Goal: Task Accomplishment & Management: Use online tool/utility

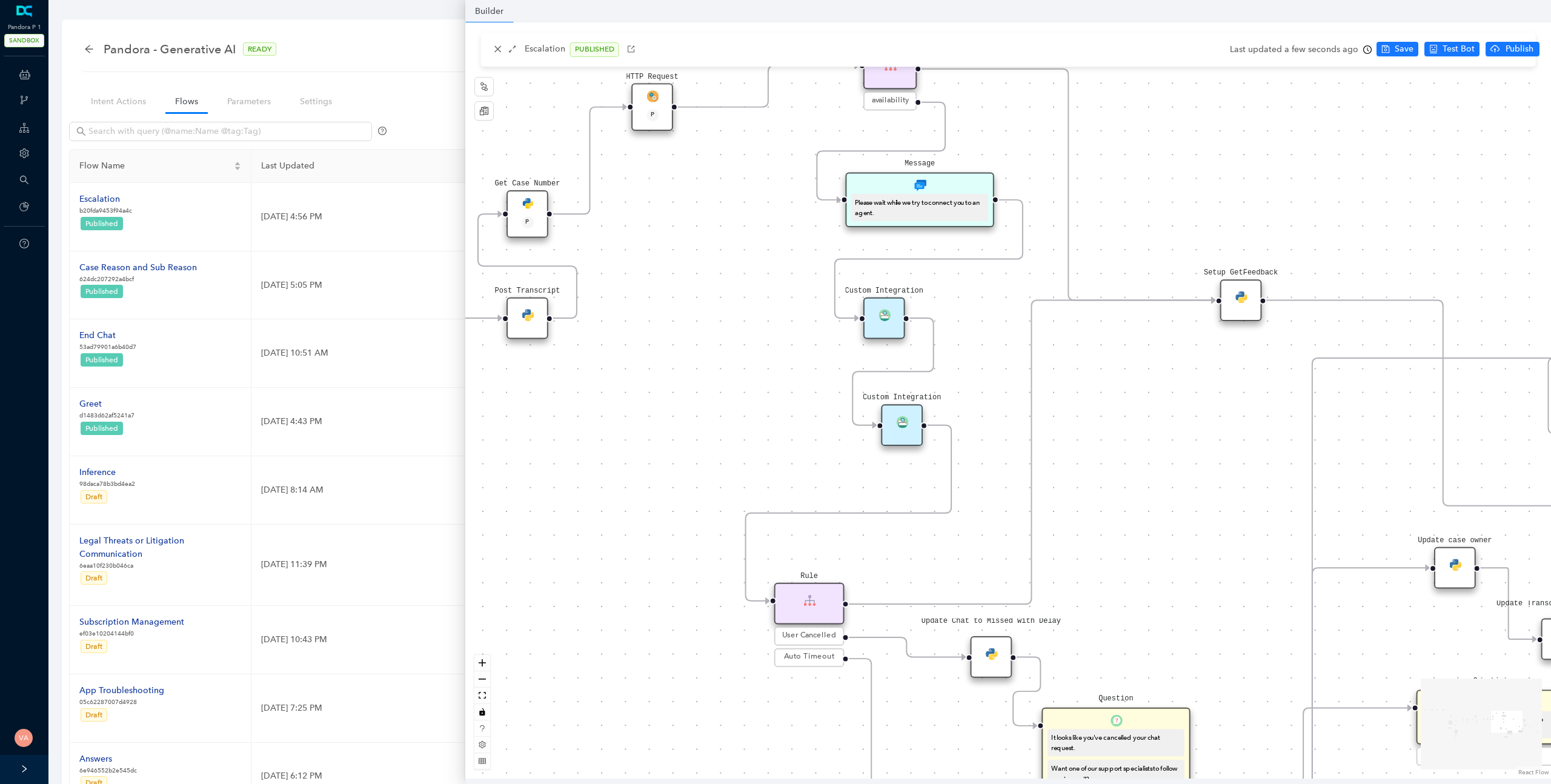
click at [723, 209] on div "Data Table Start P Rule P IsAvailable Rule newContact Get Contact details First…" at bounding box center [1008, 400] width 1086 height 756
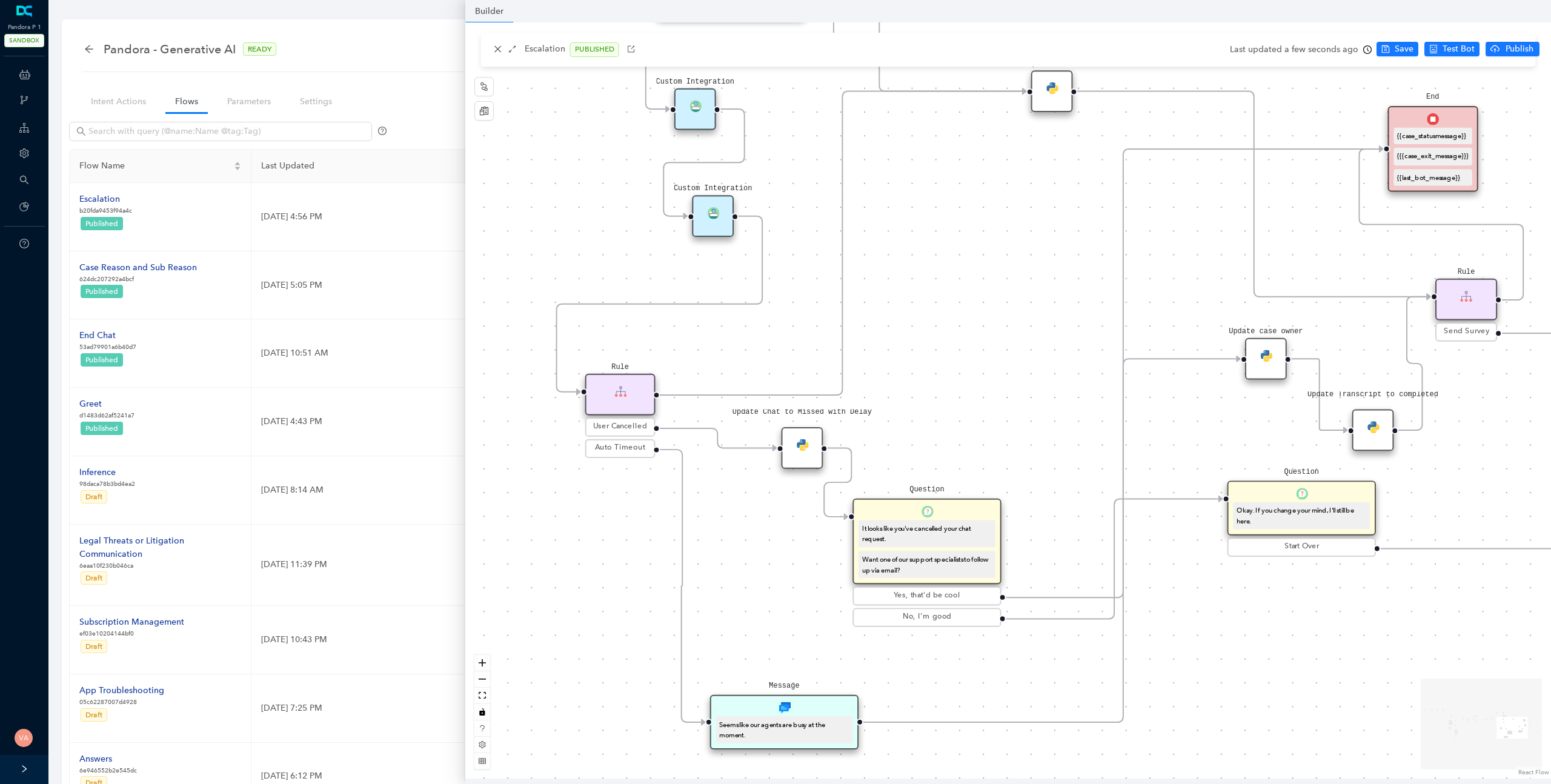
drag, startPoint x: 1180, startPoint y: 446, endPoint x: 996, endPoint y: 246, distance: 271.8
click at [996, 246] on div "Data Table Start P Rule P IsAvailable Rule newContact Get Contact details First…" at bounding box center [1008, 400] width 1086 height 756
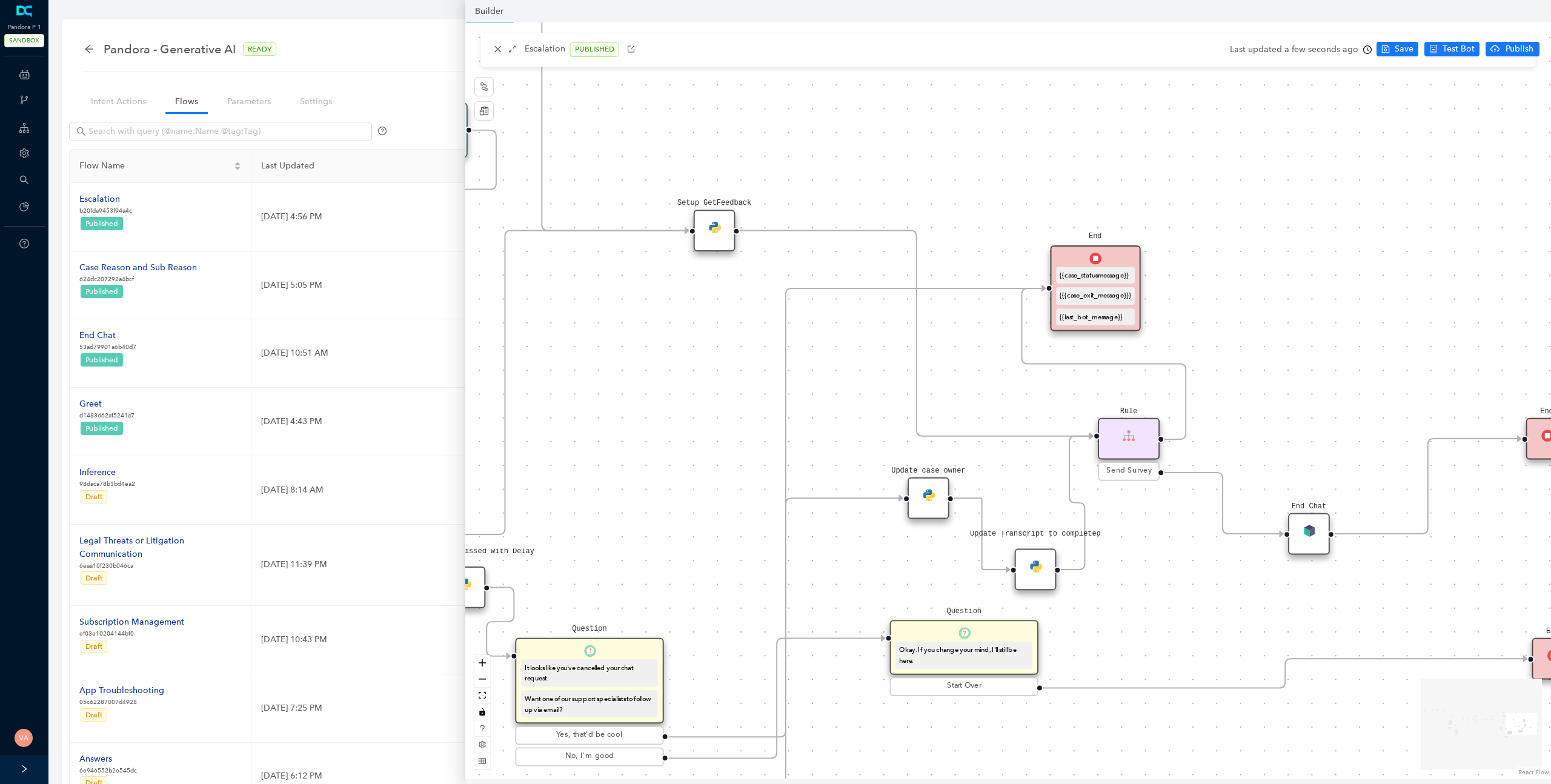
drag, startPoint x: 1065, startPoint y: 250, endPoint x: 726, endPoint y: 389, distance: 366.4
click at [726, 389] on div "Data Table Start P Rule P IsAvailable Rule newContact Get Contact details First…" at bounding box center [1008, 400] width 1086 height 756
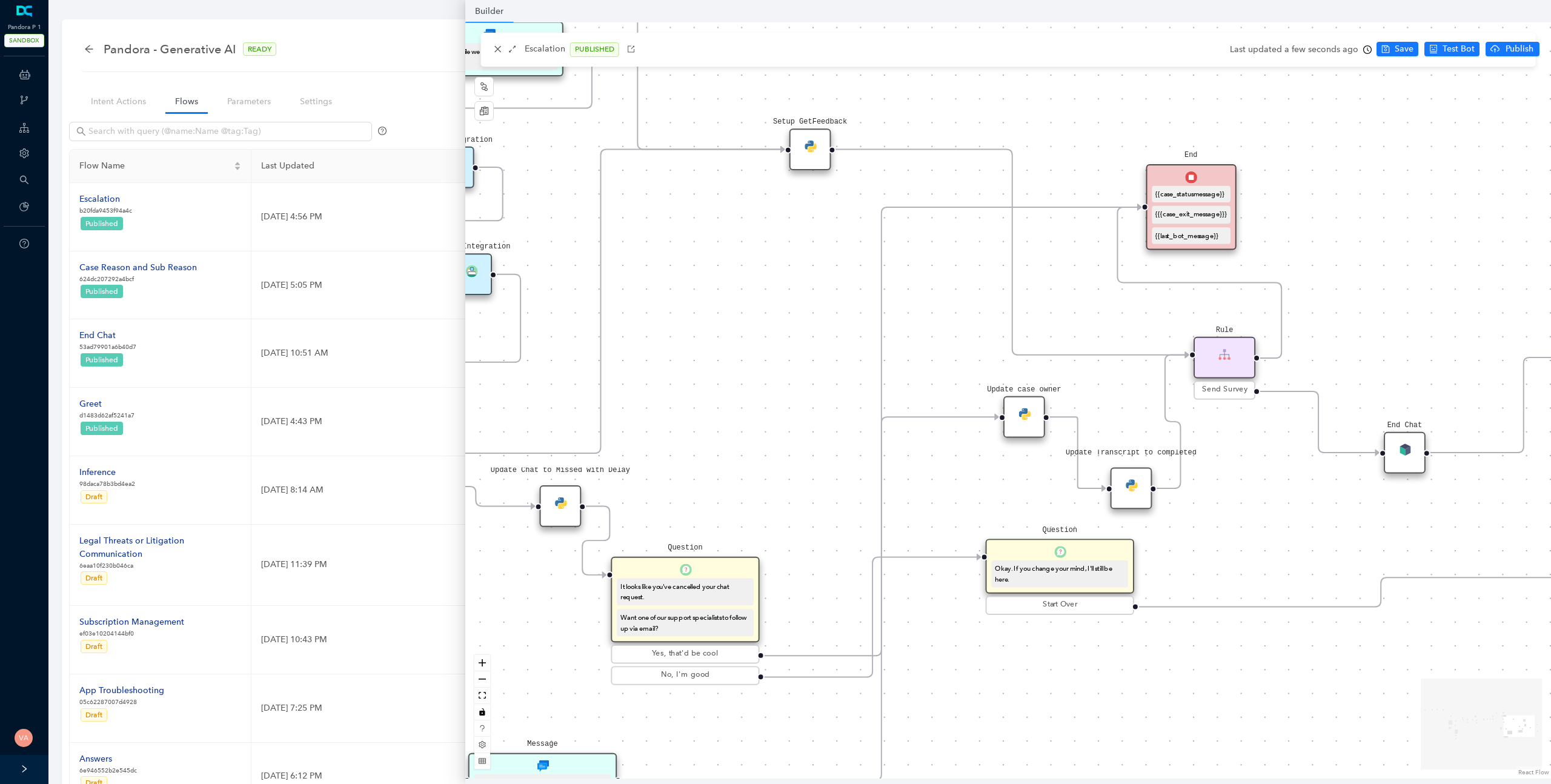
drag, startPoint x: 1305, startPoint y: 333, endPoint x: 1402, endPoint y: 251, distance: 127.0
click at [1402, 251] on div "Data Table Start P Rule P IsAvailable Rule newContact Get Contact details First…" at bounding box center [1008, 400] width 1086 height 756
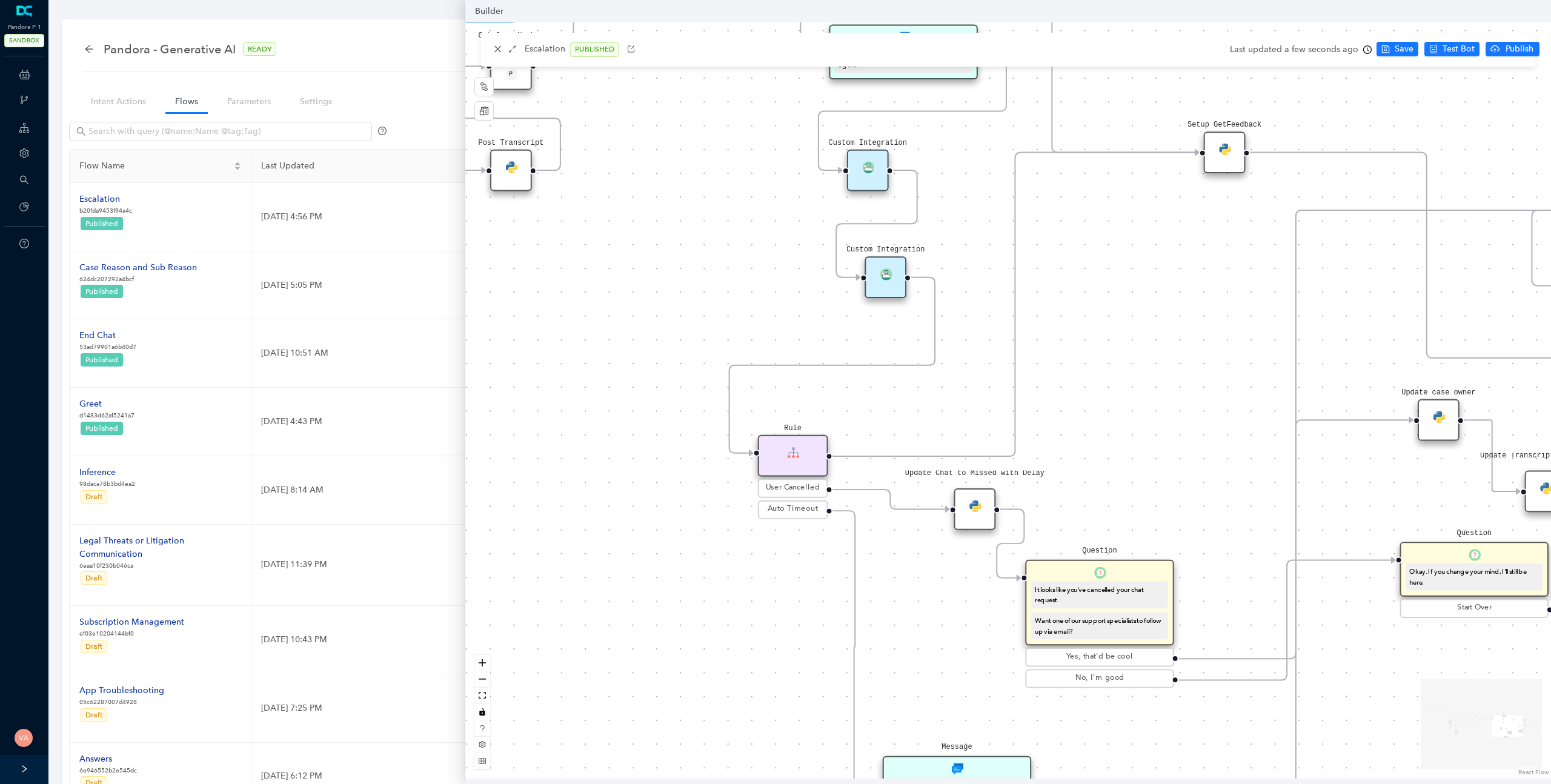
drag, startPoint x: 763, startPoint y: 359, endPoint x: 1187, endPoint y: 366, distance: 424.1
click at [1187, 366] on div "Data Table Start P Rule P IsAvailable Rule newContact Get Contact details First…" at bounding box center [1008, 400] width 1086 height 756
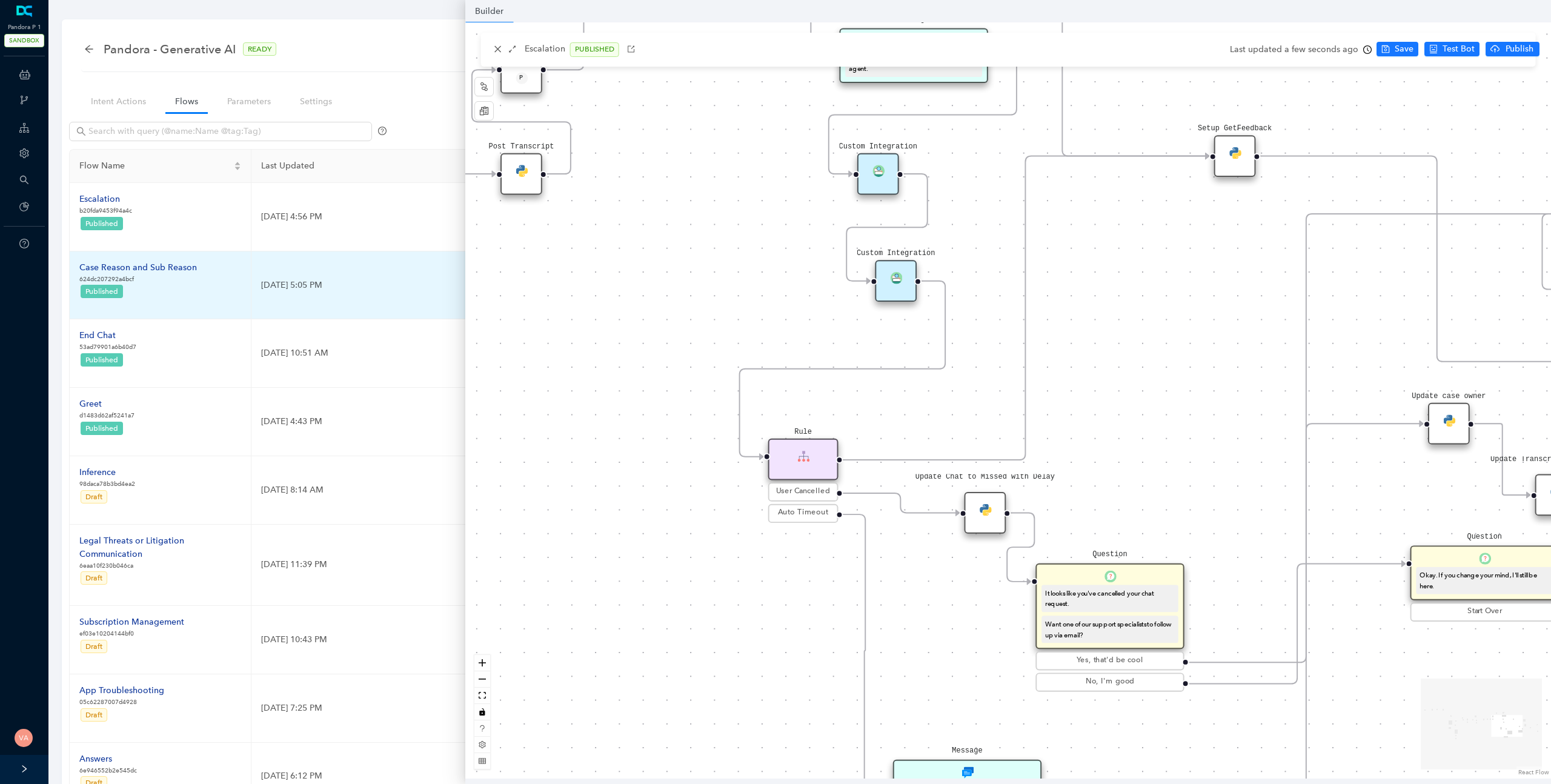
click at [153, 265] on div "Case Reason and Sub Reason" at bounding box center [138, 267] width 118 height 13
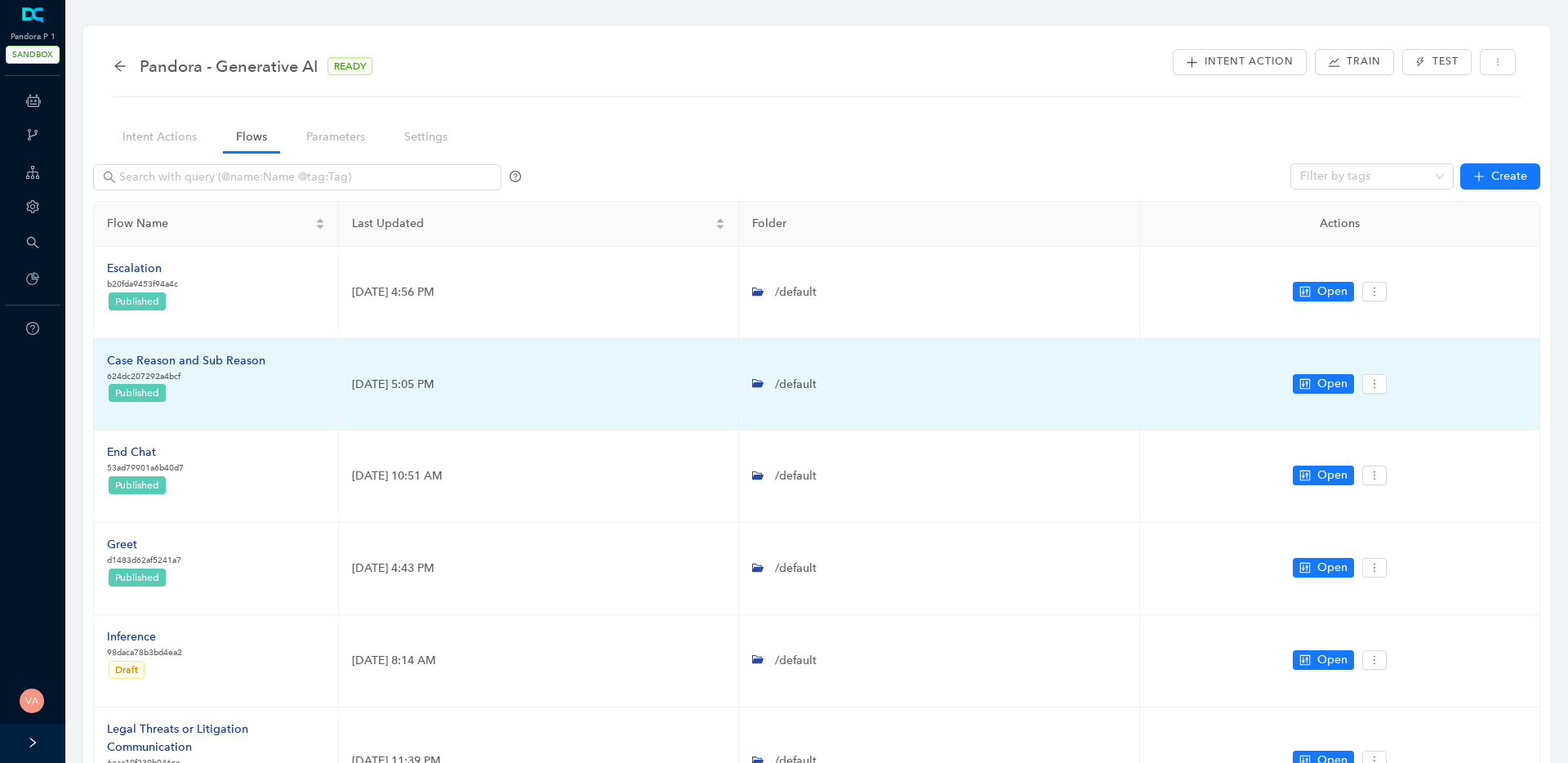
click at [187, 354] on div "Case Reason and Sub Reason" at bounding box center [186, 361] width 158 height 18
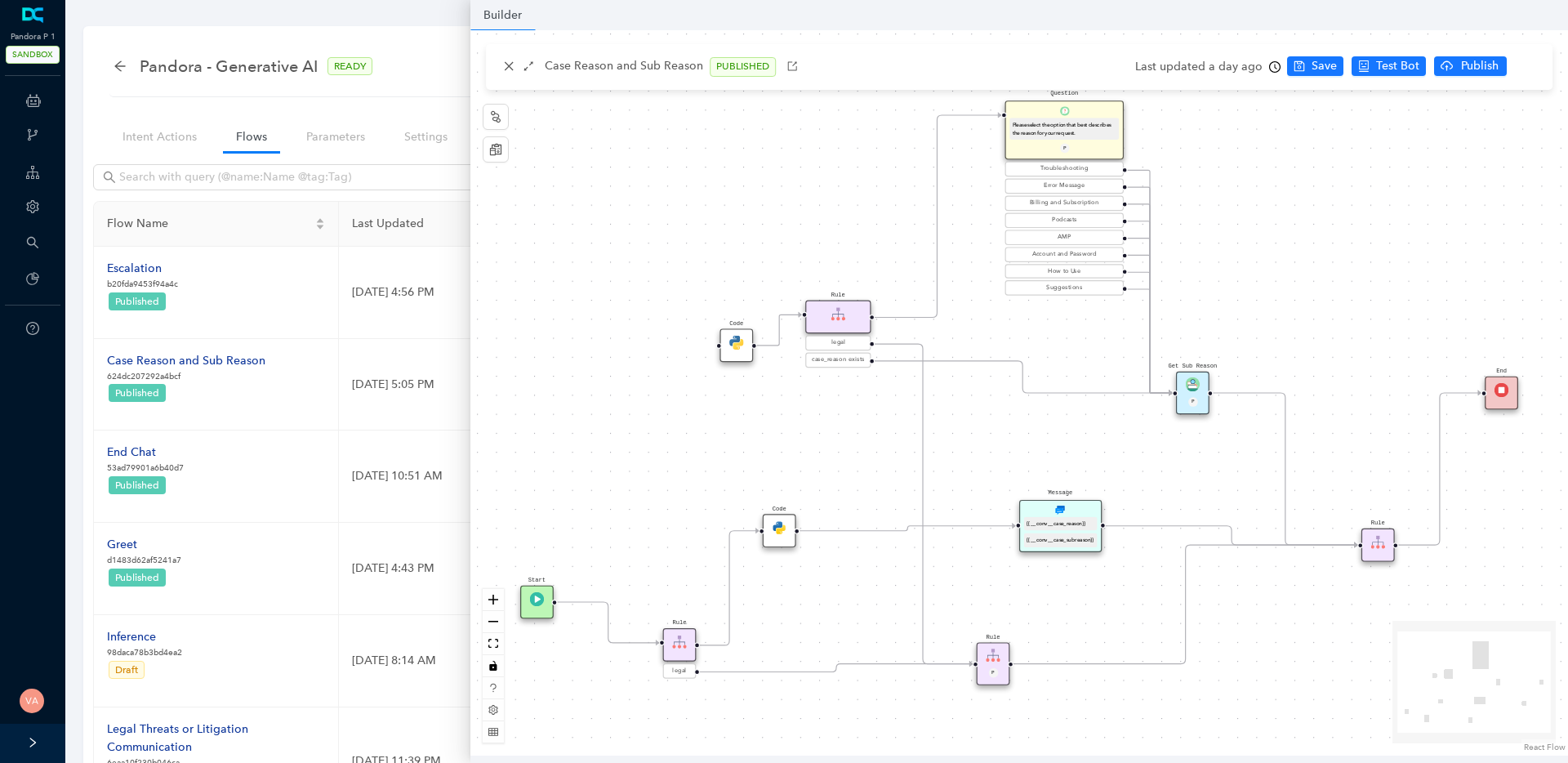
click at [1079, 510] on div "Message {{__conv__case_reason}} {{__conv__case_subreason}}" at bounding box center [1061, 526] width 82 height 52
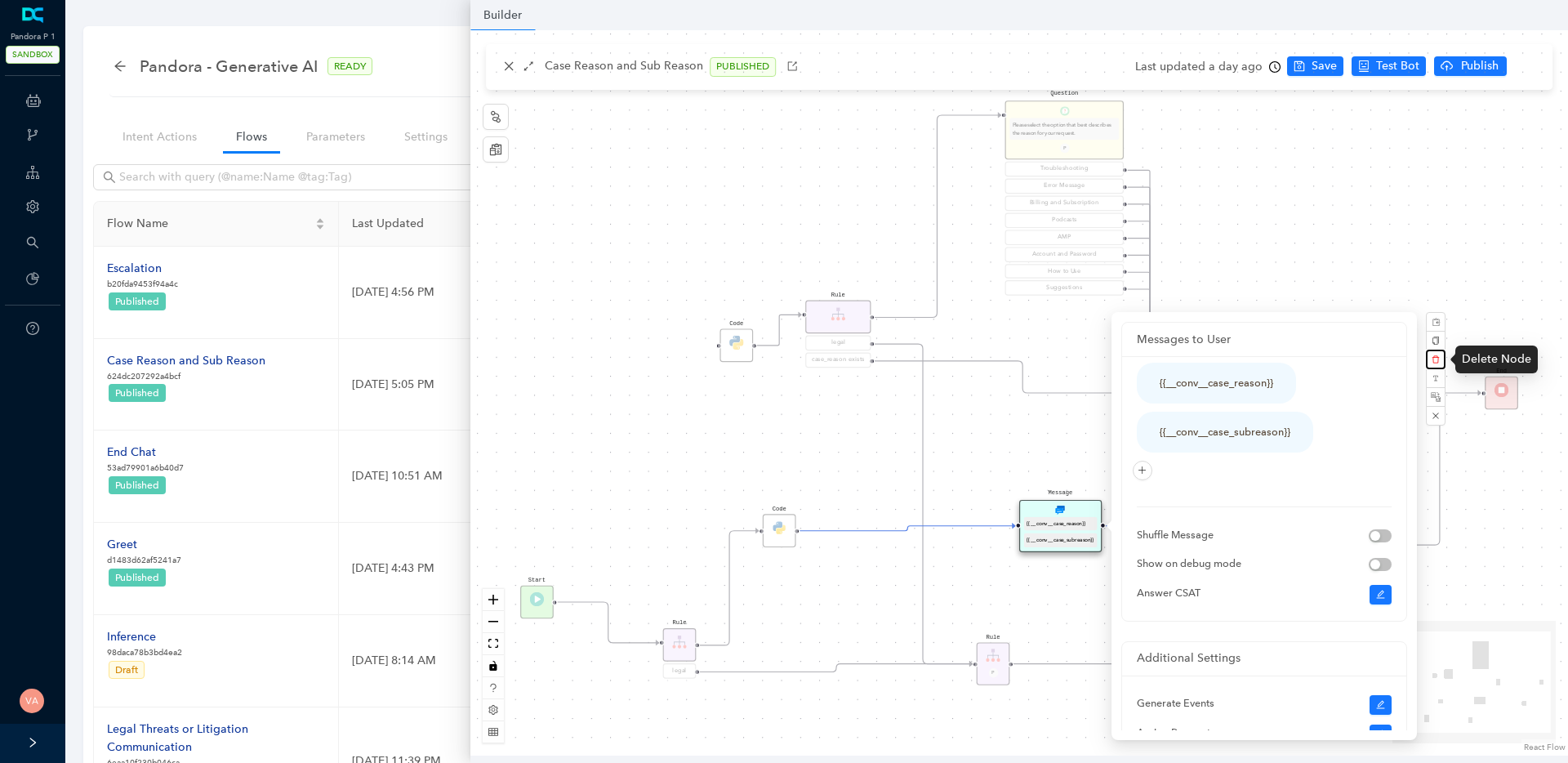
click at [1430, 361] on button "button" at bounding box center [1436, 359] width 19 height 19
click at [1508, 319] on button "Yes" at bounding box center [1523, 320] width 30 height 18
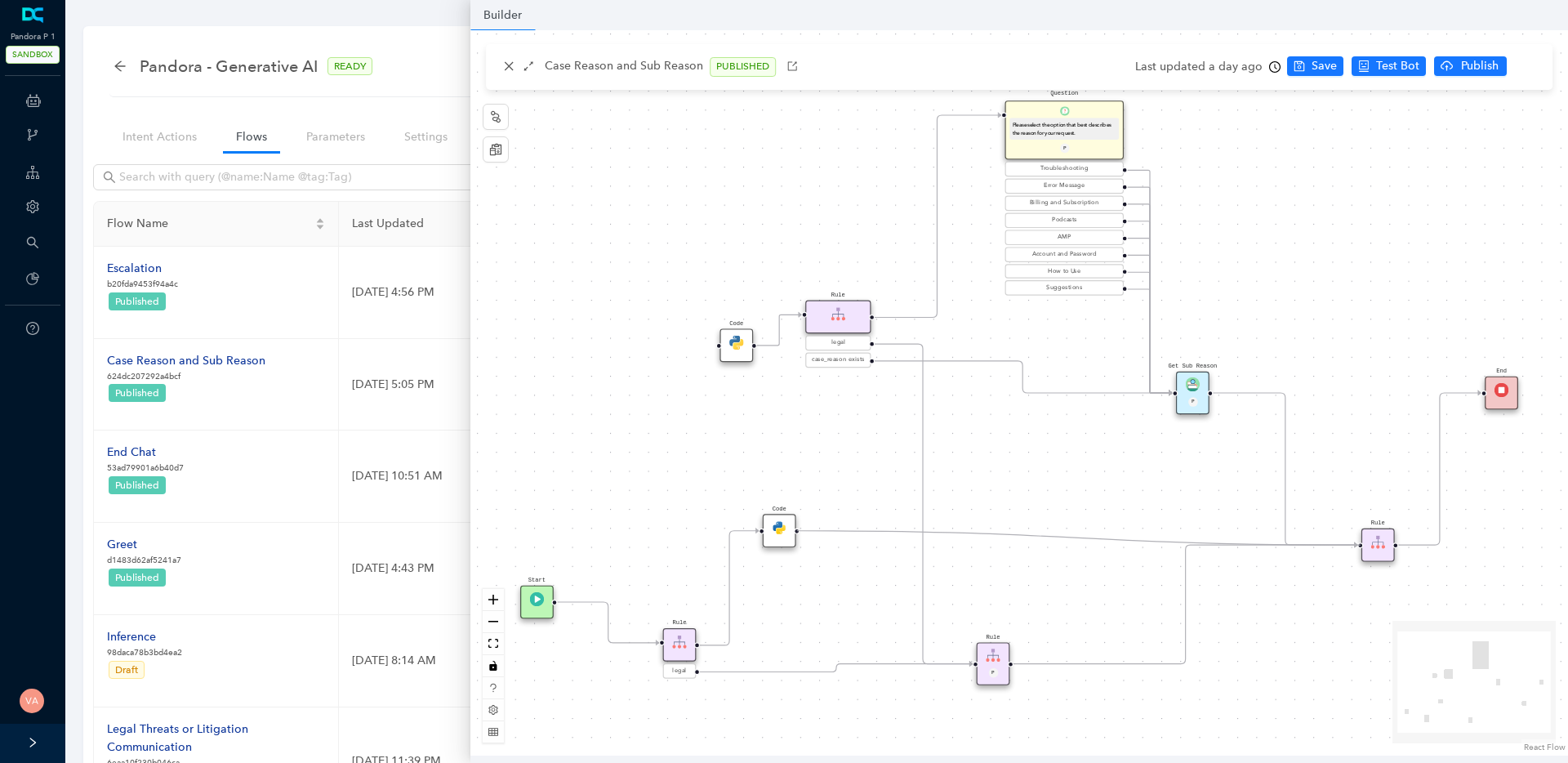
drag, startPoint x: 802, startPoint y: 532, endPoint x: 1349, endPoint y: 542, distance: 547.1
click at [1349, 542] on div "Code Rule legal Start End Question Please select the option that best describes…" at bounding box center [1174, 608] width 1278 height 843
click at [1316, 66] on span "Save" at bounding box center [1325, 65] width 25 height 18
click at [1505, 64] on span "Publish" at bounding box center [1525, 65] width 41 height 18
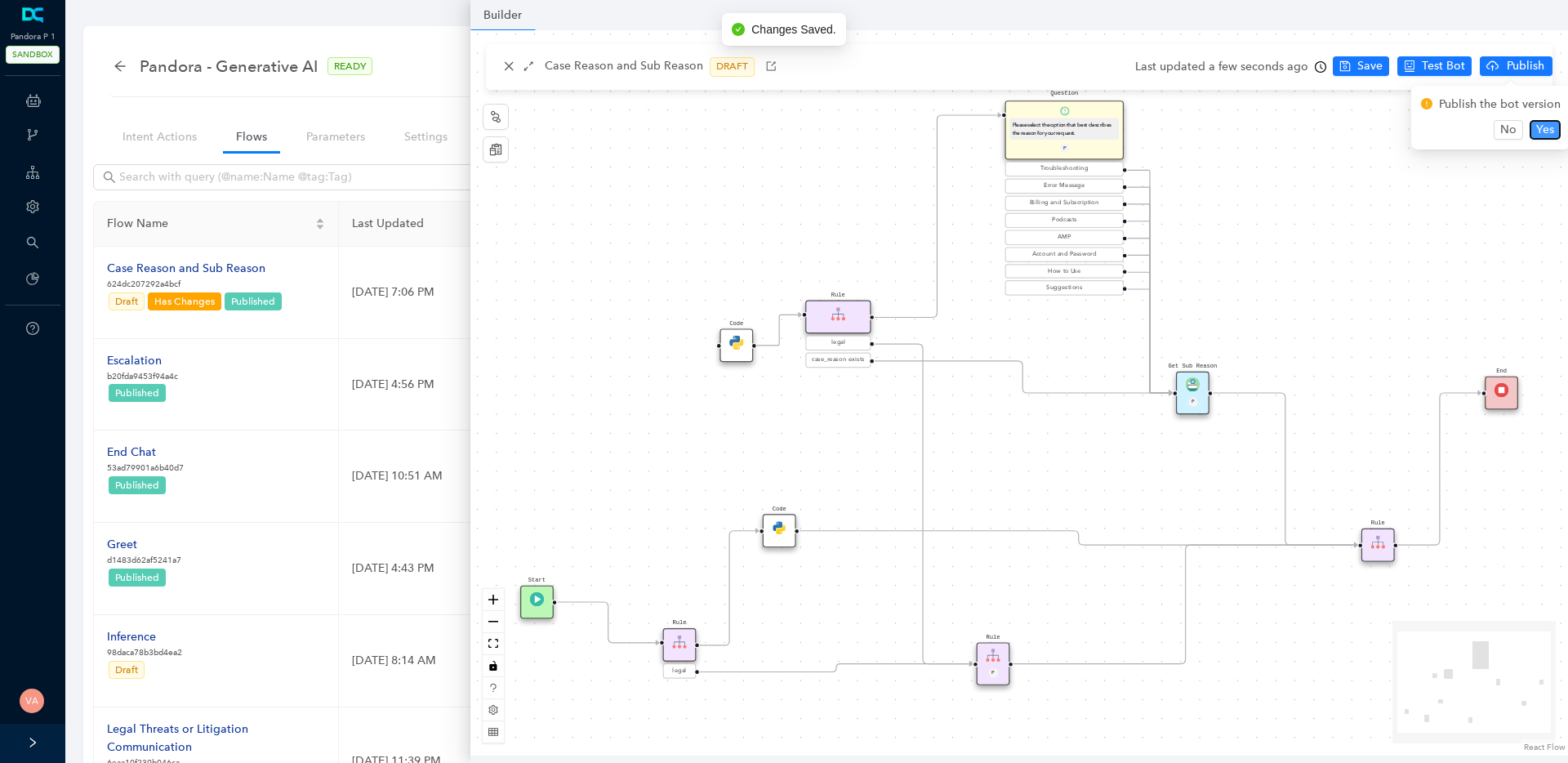
click at [1548, 129] on span "Yes" at bounding box center [1545, 129] width 18 height 18
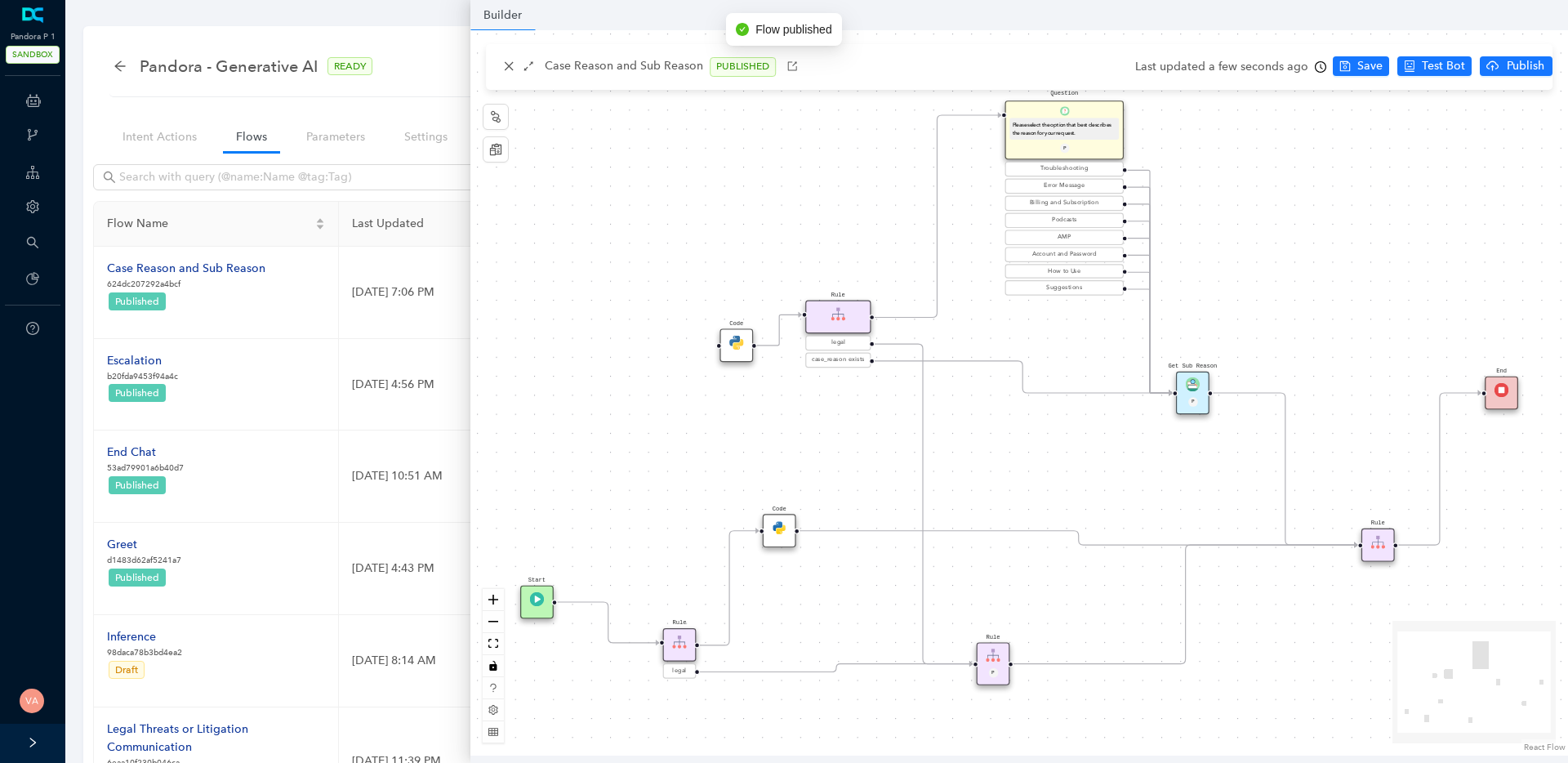
click at [693, 170] on div "Code Rule legal Start End Question Please select the option that best describes…" at bounding box center [1019, 392] width 1098 height 725
